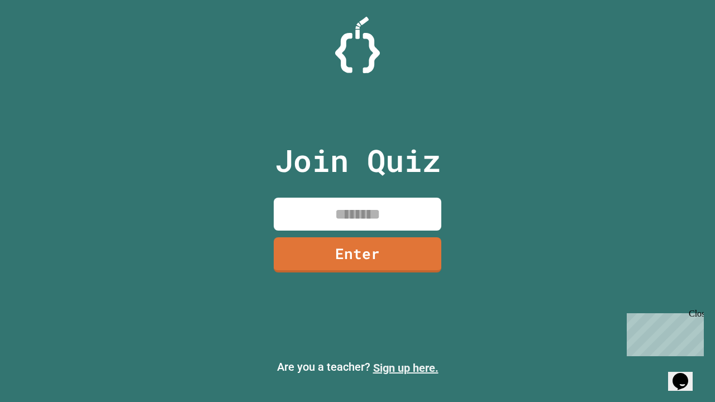
click at [406, 368] on link "Sign up here." at bounding box center [405, 367] width 65 height 13
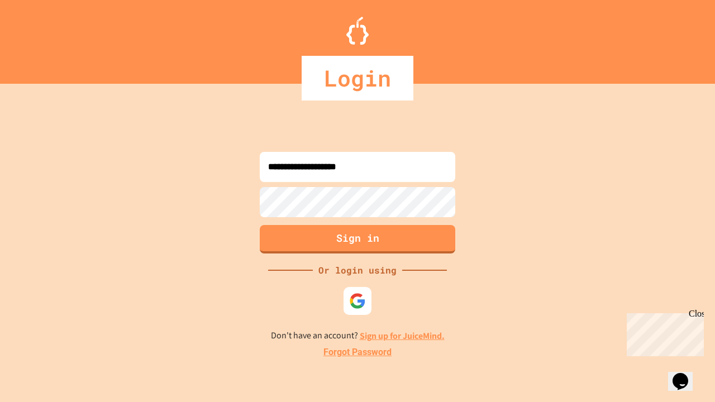
type input "**********"
